Goal: Find specific page/section: Find specific page/section

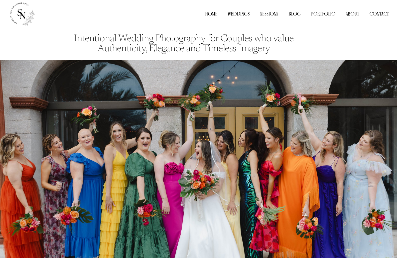
click at [384, 13] on link "Contact" at bounding box center [380, 13] width 20 height 7
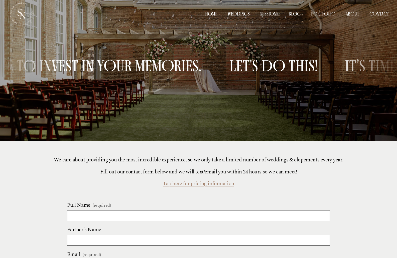
click at [352, 14] on link "About" at bounding box center [353, 13] width 14 height 7
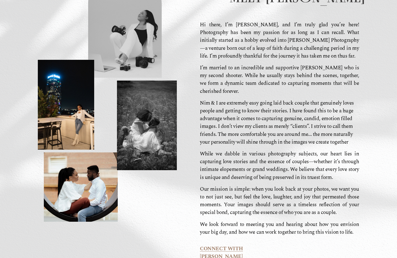
scroll to position [100, 0]
